Goal: Navigation & Orientation: Find specific page/section

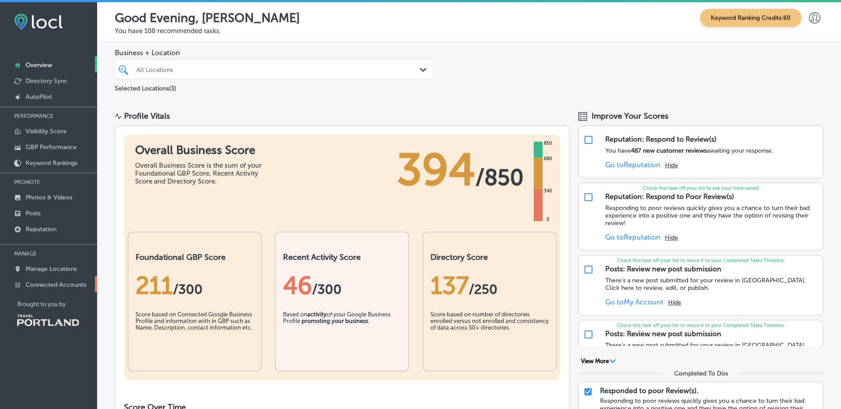
click at [54, 287] on p "Connected Accounts" at bounding box center [56, 285] width 60 height 8
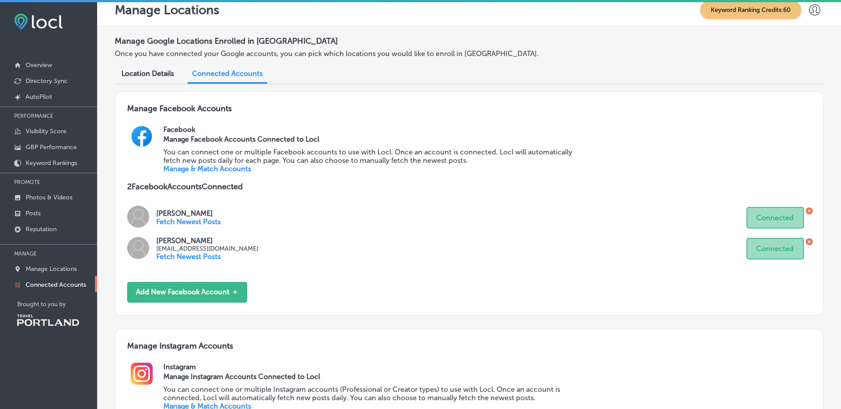
scroll to position [194, 0]
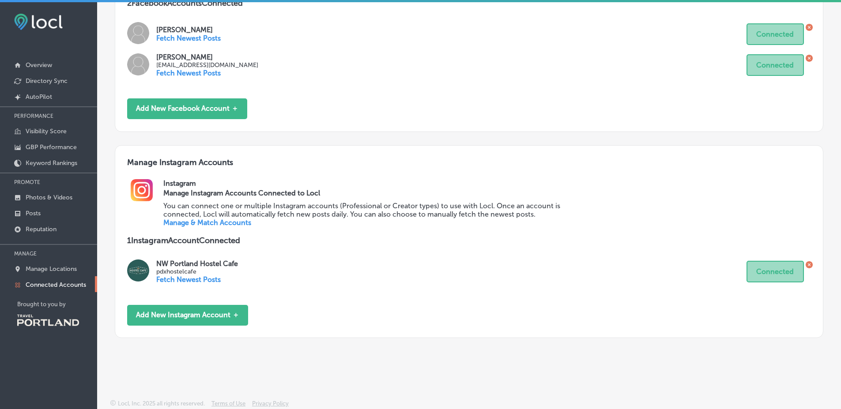
click at [199, 222] on link "Manage & Match Accounts" at bounding box center [207, 223] width 88 height 8
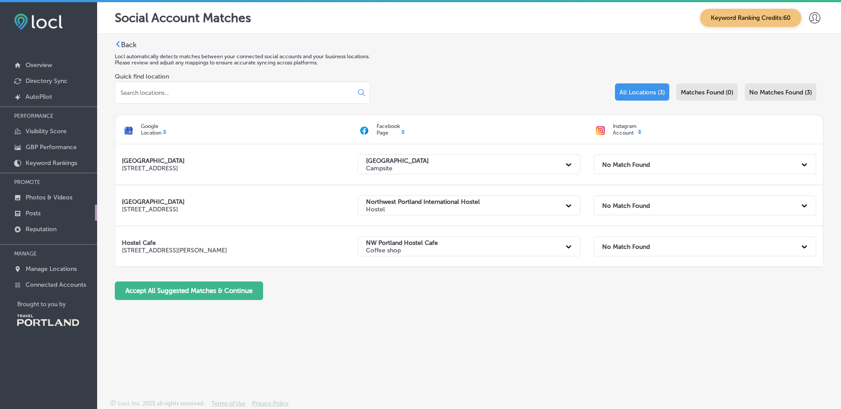
click at [86, 208] on link "Posts" at bounding box center [48, 213] width 97 height 16
